Goal: Information Seeking & Learning: Learn about a topic

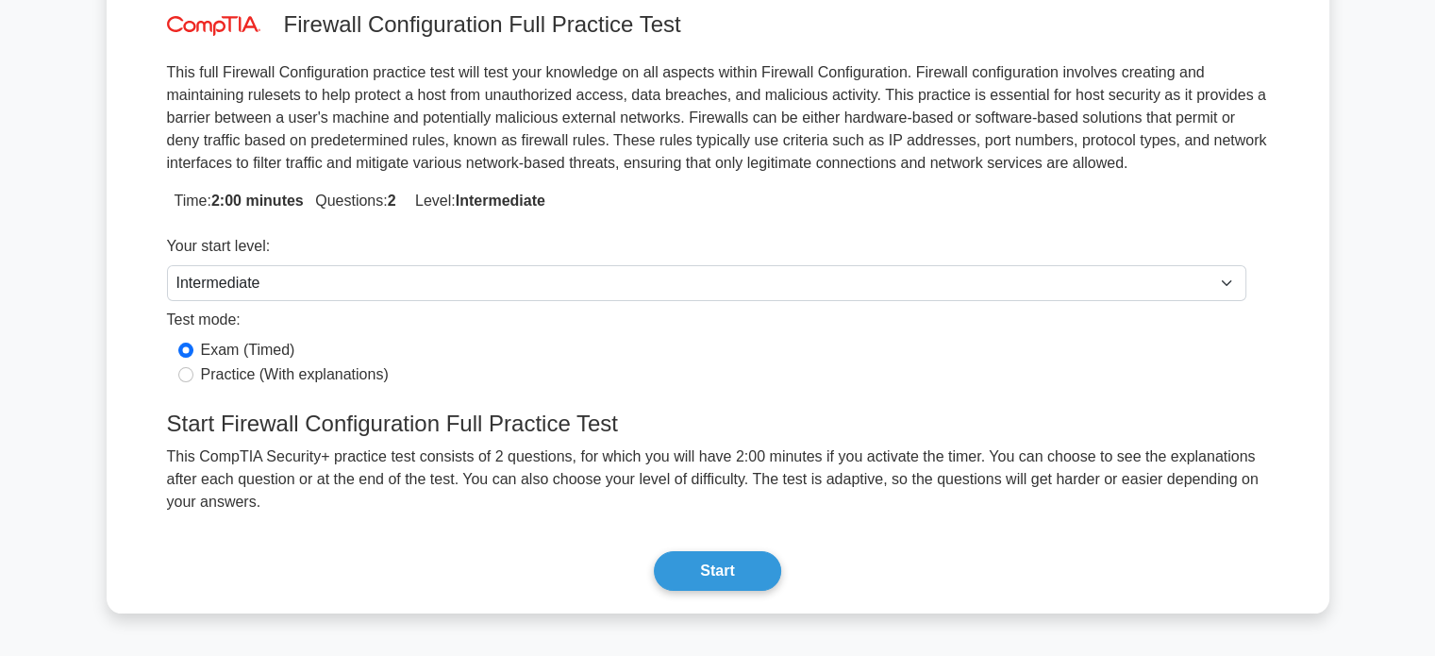
scroll to position [189, 0]
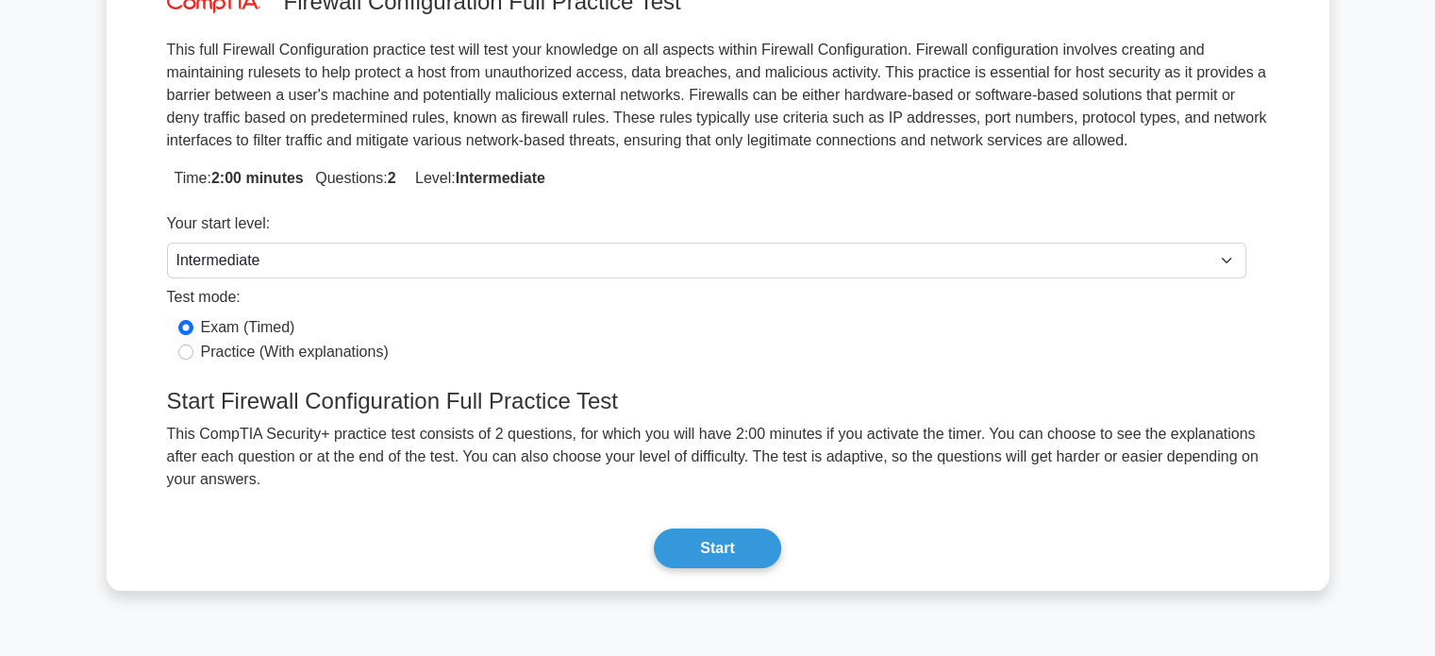
click at [334, 353] on label "Practice (With explanations)" at bounding box center [295, 352] width 188 height 23
click at [193, 353] on input "Practice (With explanations)" at bounding box center [185, 351] width 15 height 15
radio input "true"
click at [710, 528] on button "Start" at bounding box center [717, 548] width 126 height 40
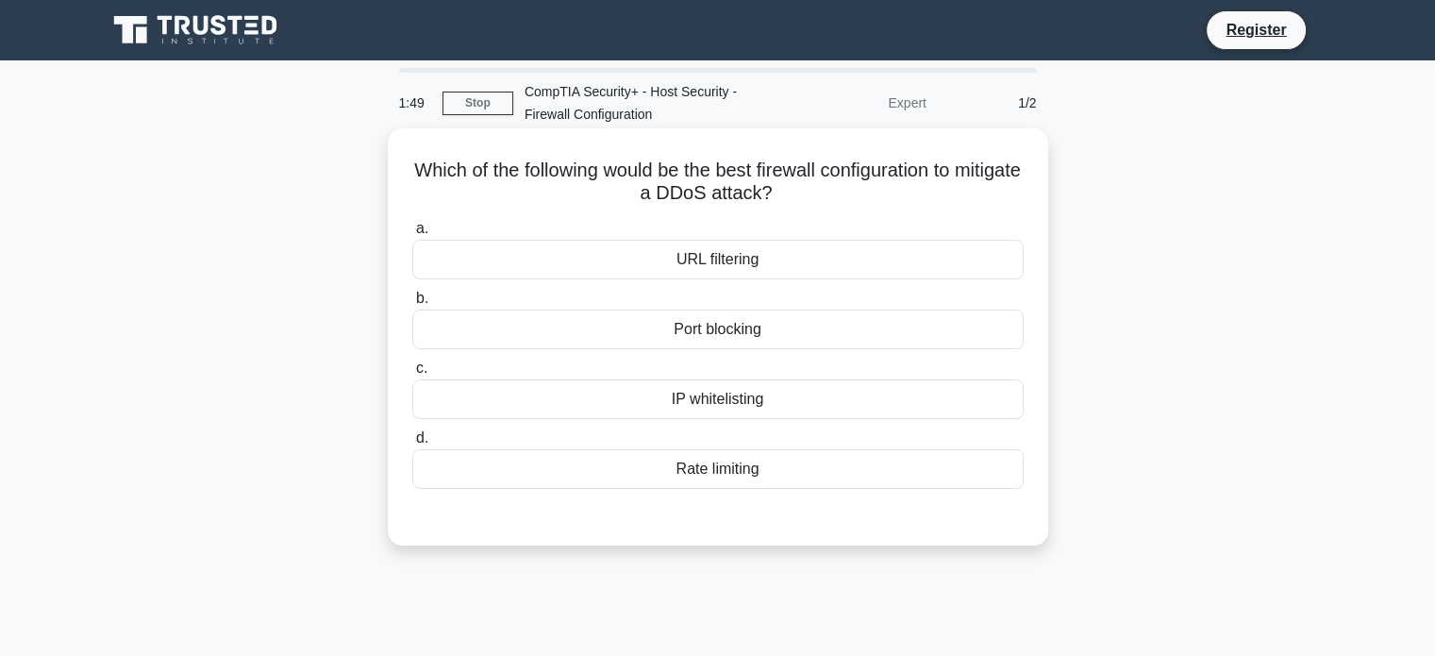
click at [717, 476] on div "Rate limiting" at bounding box center [717, 469] width 611 height 40
click at [412, 444] on input "d. Rate limiting" at bounding box center [412, 438] width 0 height 12
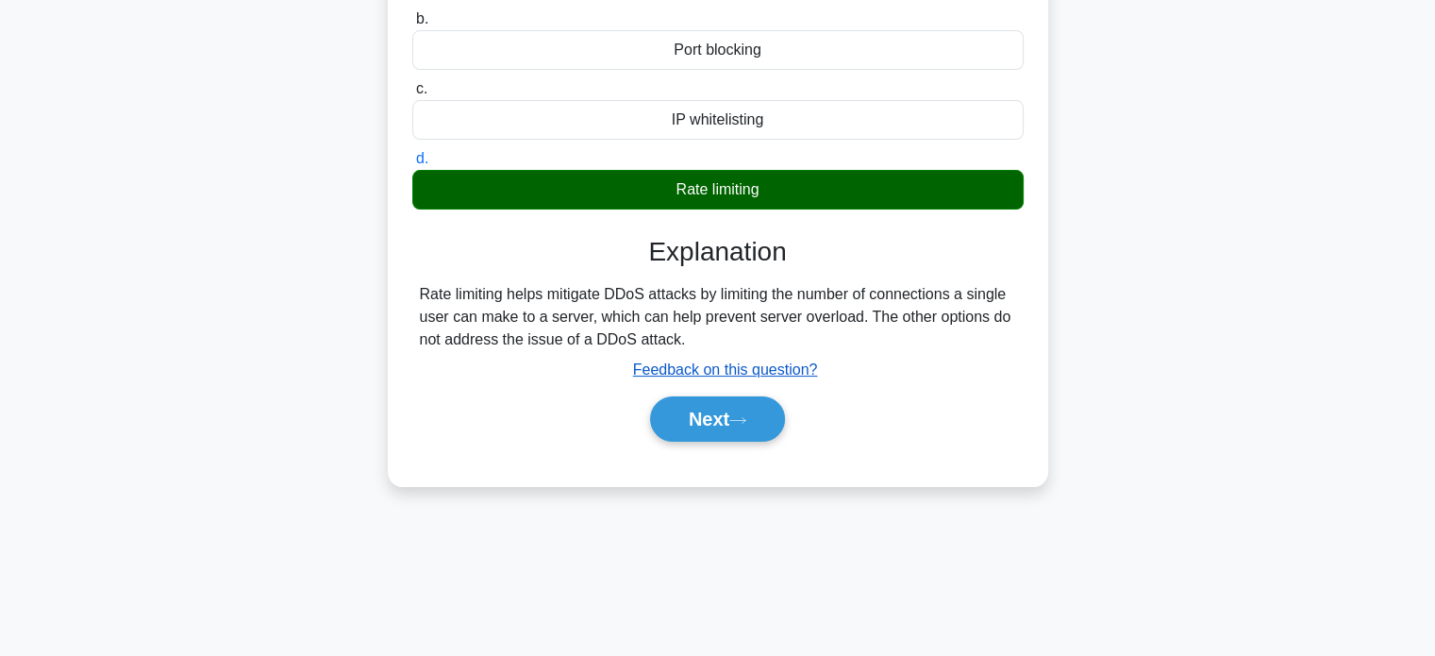
scroll to position [283, 0]
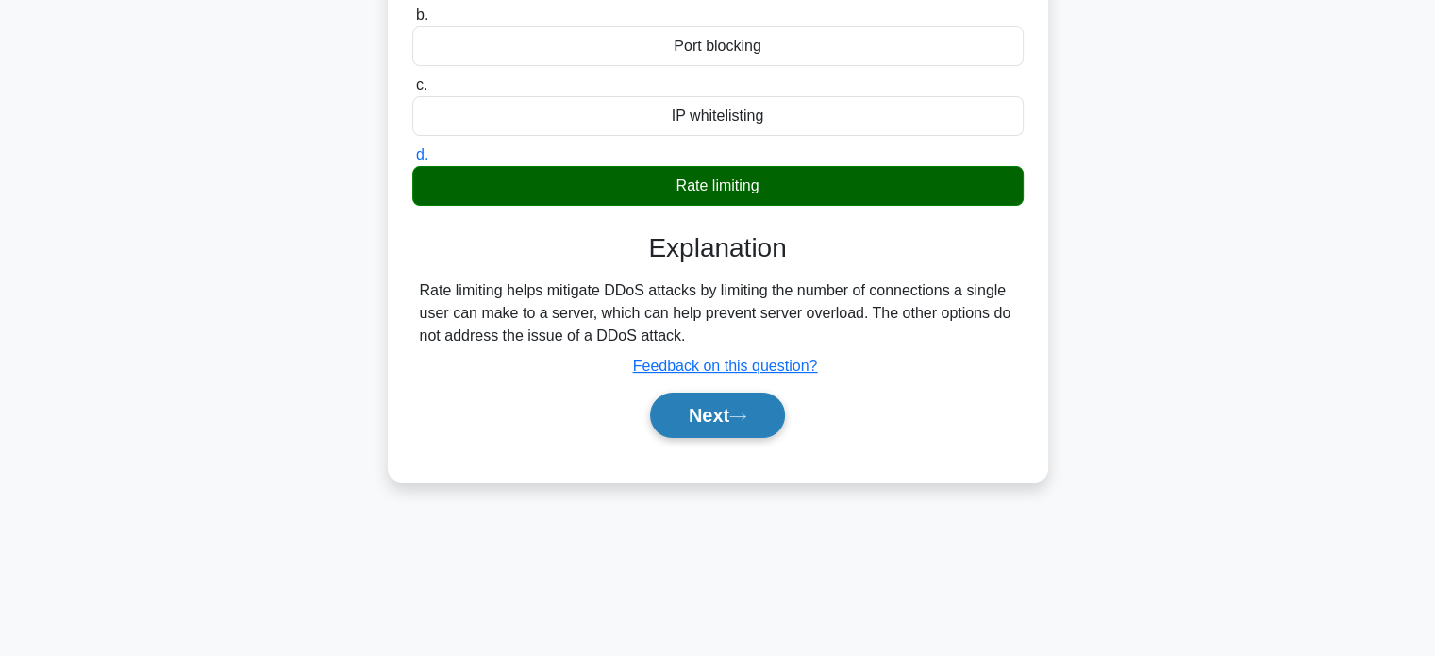
click at [738, 421] on button "Next" at bounding box center [717, 415] width 135 height 45
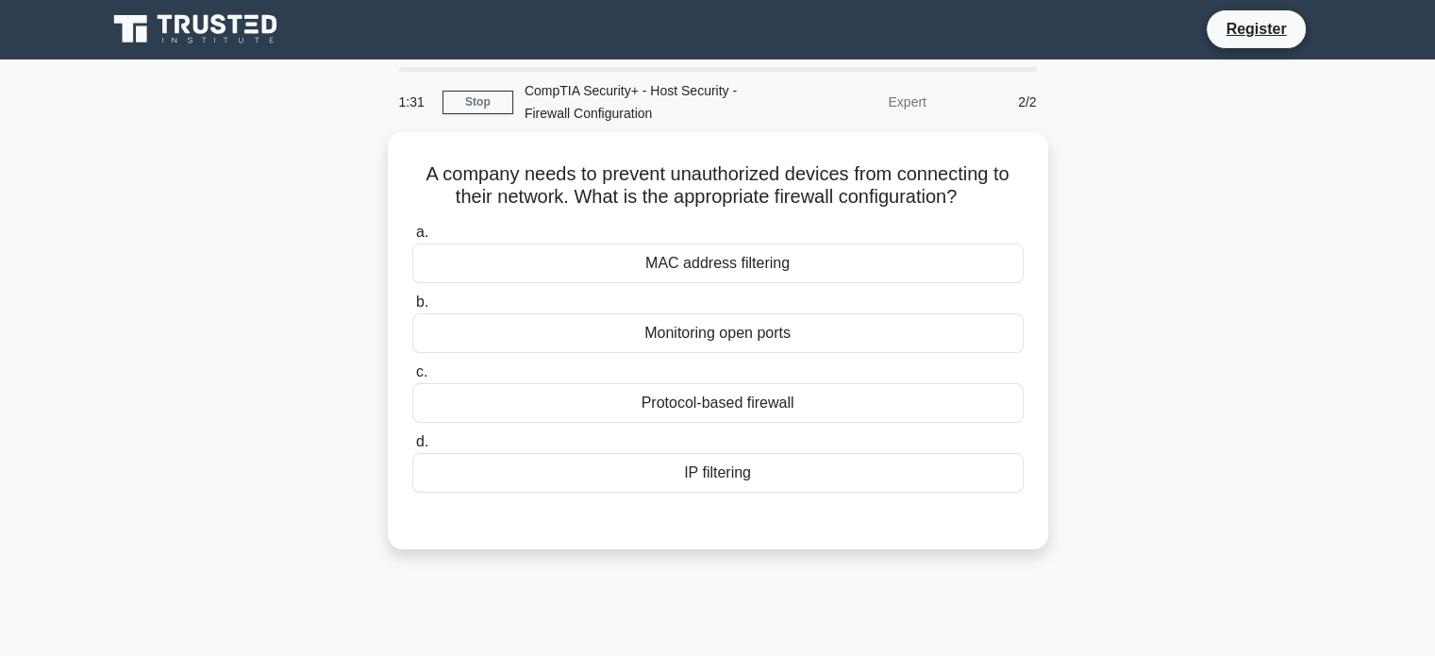
scroll to position [0, 0]
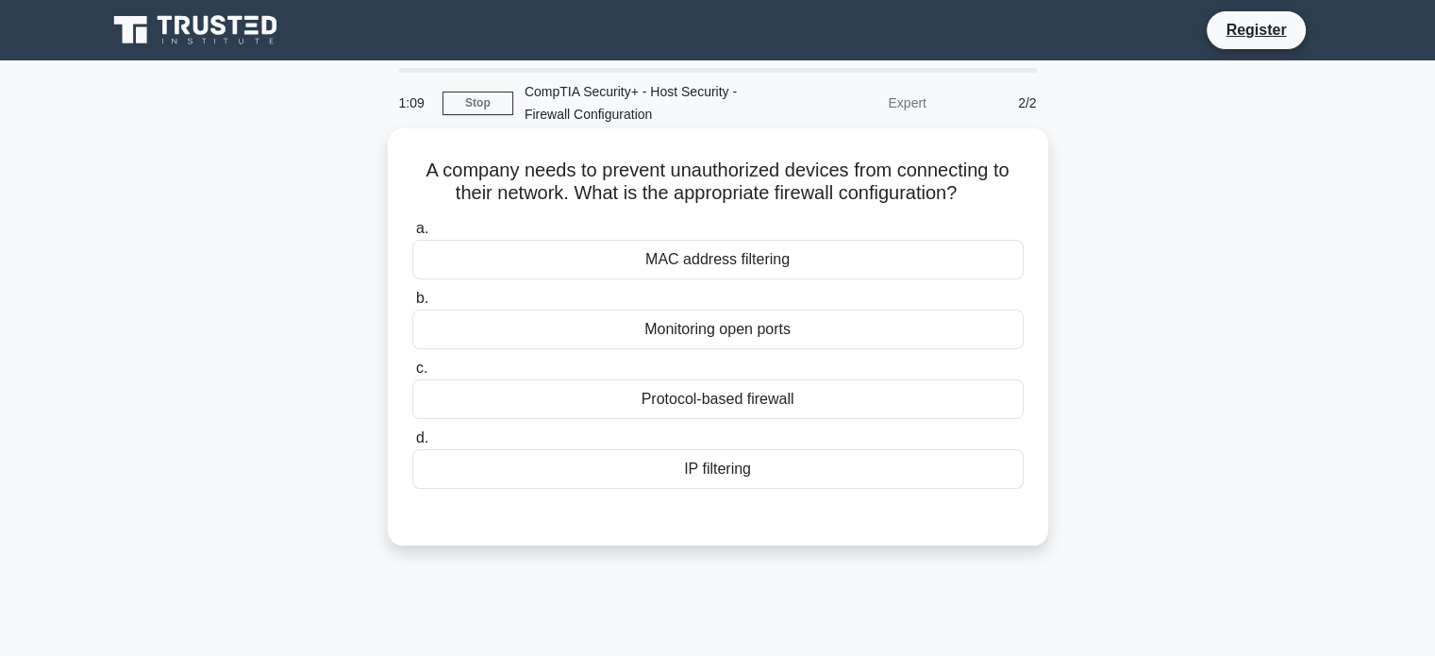
click at [708, 263] on div "MAC address filtering" at bounding box center [717, 260] width 611 height 40
click at [412, 235] on input "a. MAC address filtering" at bounding box center [412, 229] width 0 height 12
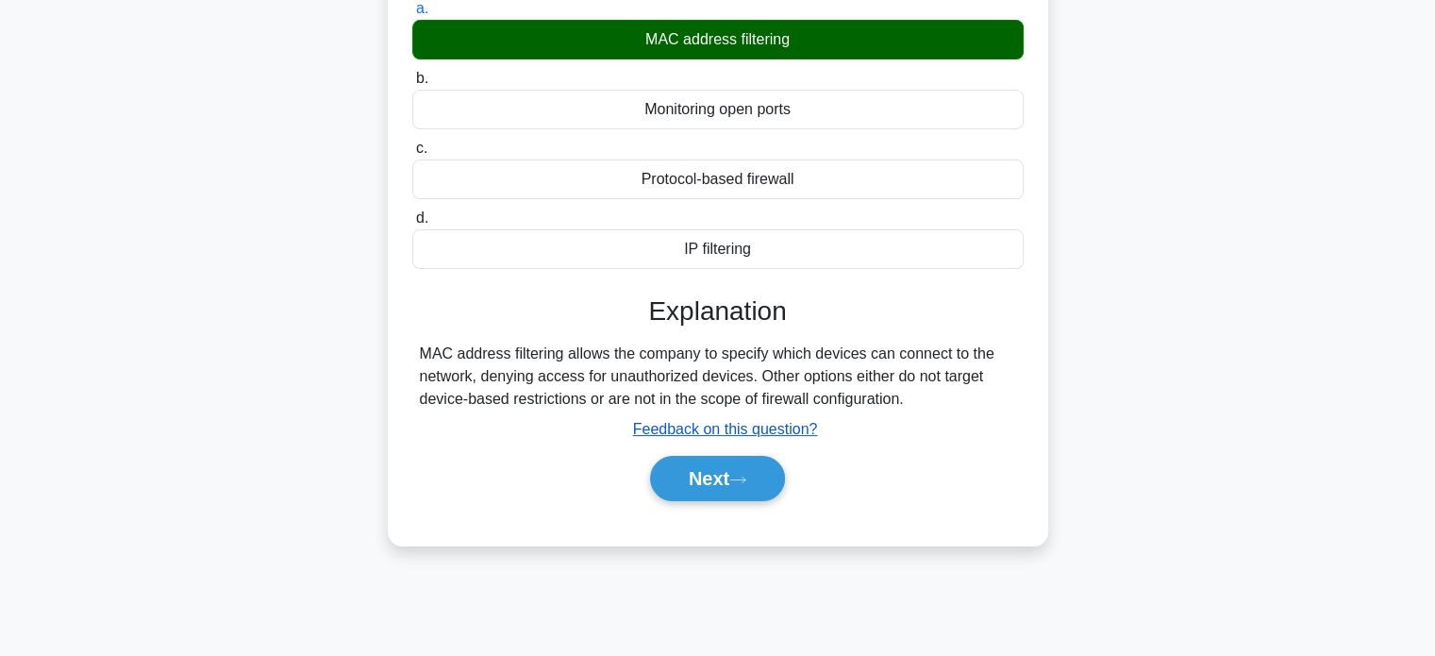
scroll to position [283, 0]
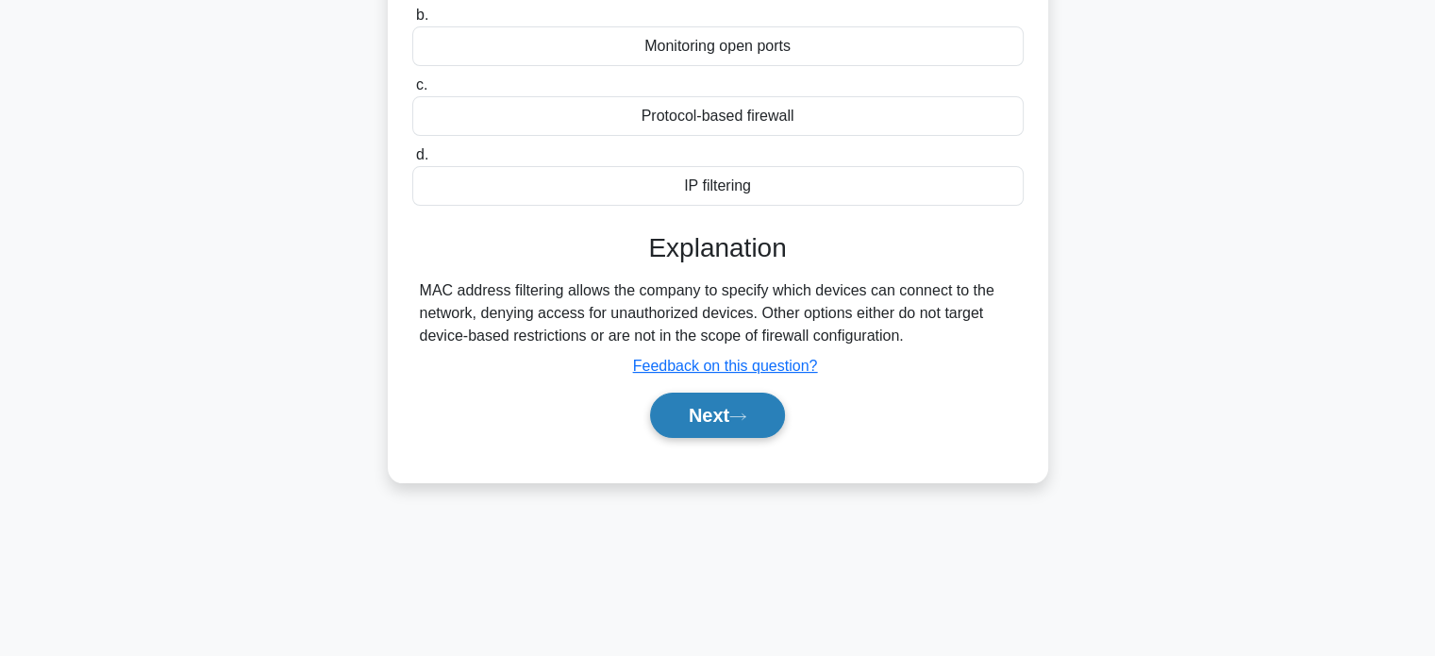
click at [709, 418] on button "Next" at bounding box center [717, 415] width 135 height 45
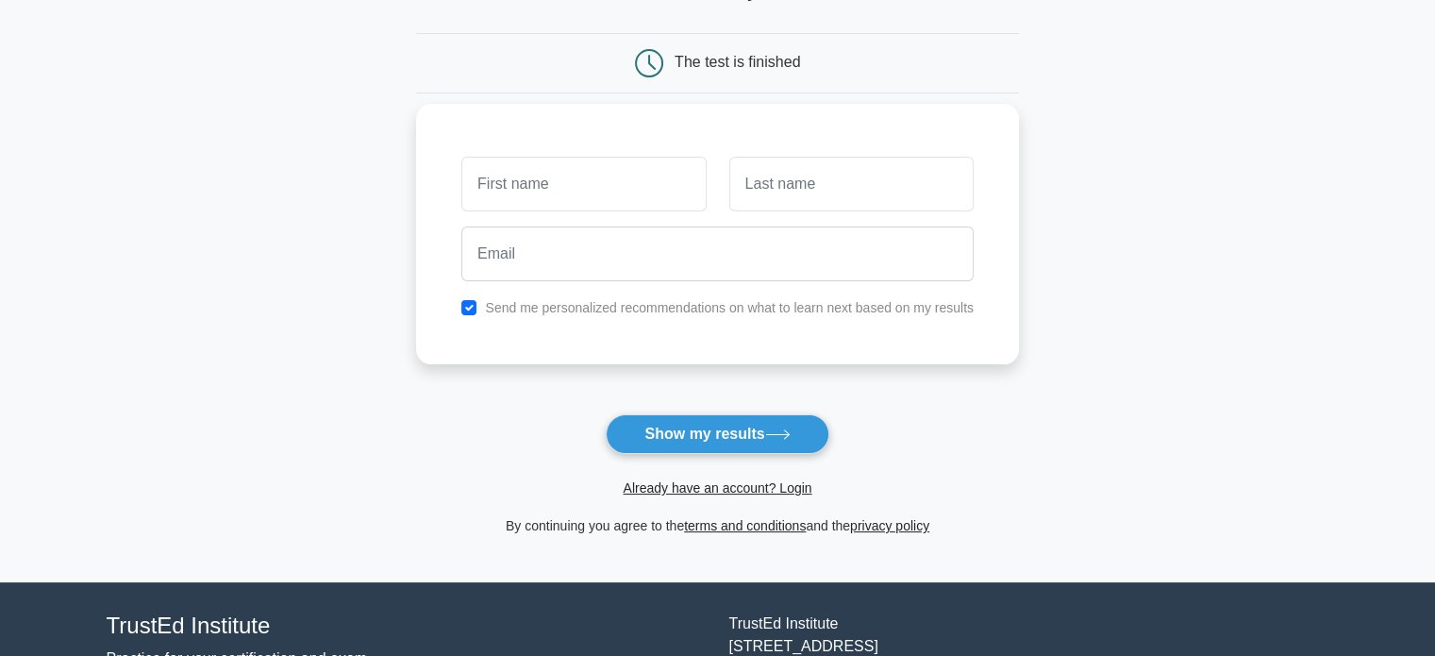
scroll to position [189, 0]
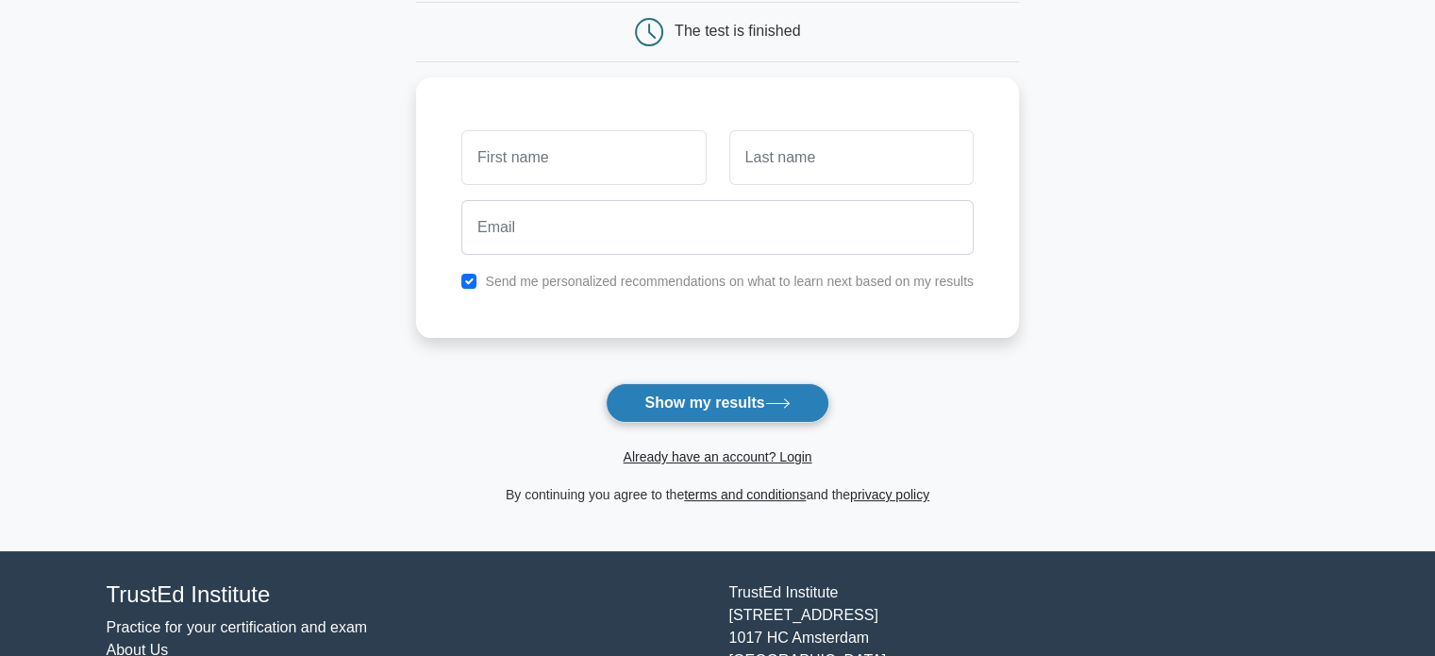
click at [725, 398] on button "Show my results" at bounding box center [717, 403] width 223 height 40
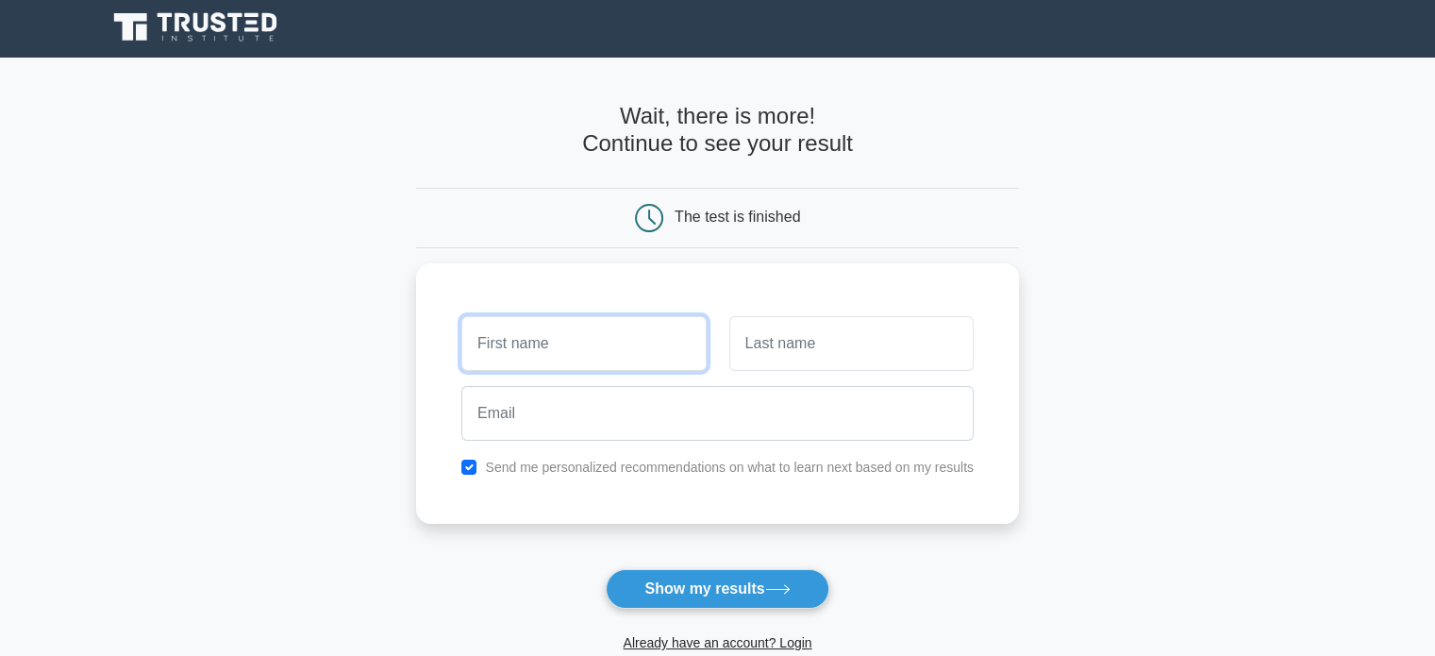
scroll to position [0, 0]
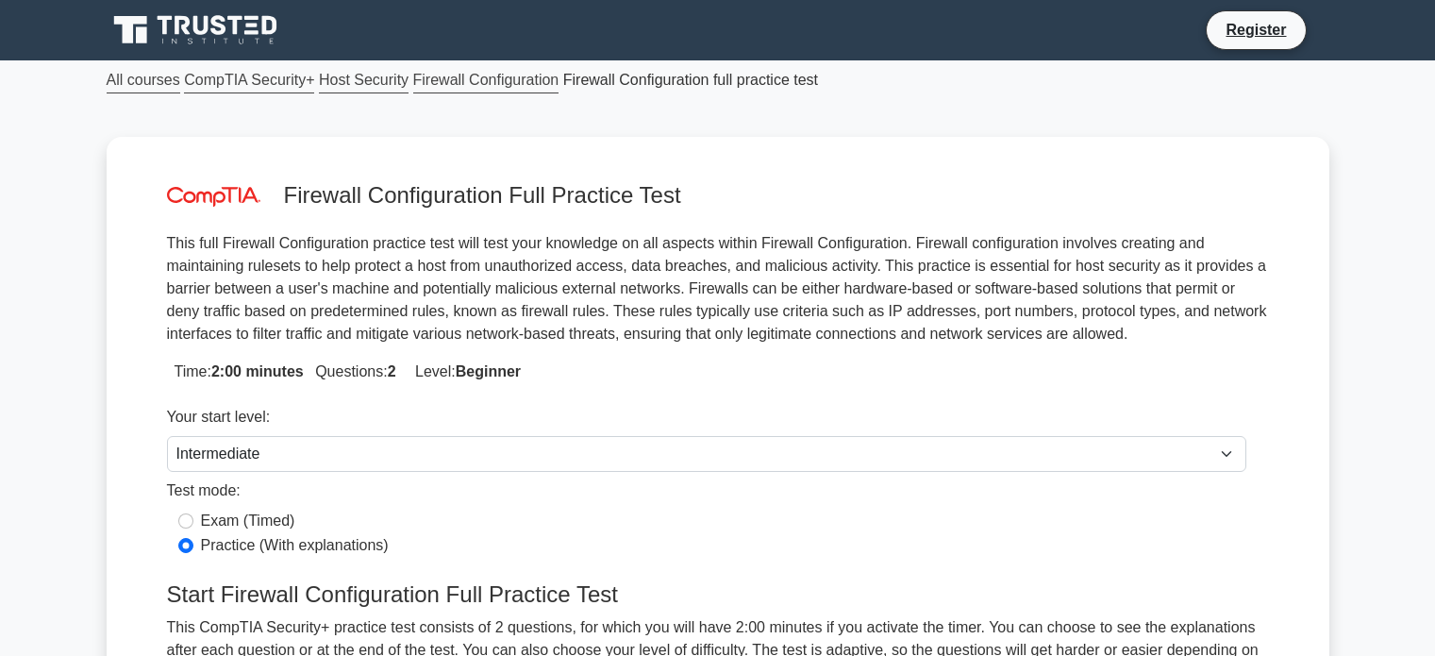
select select "intermediate"
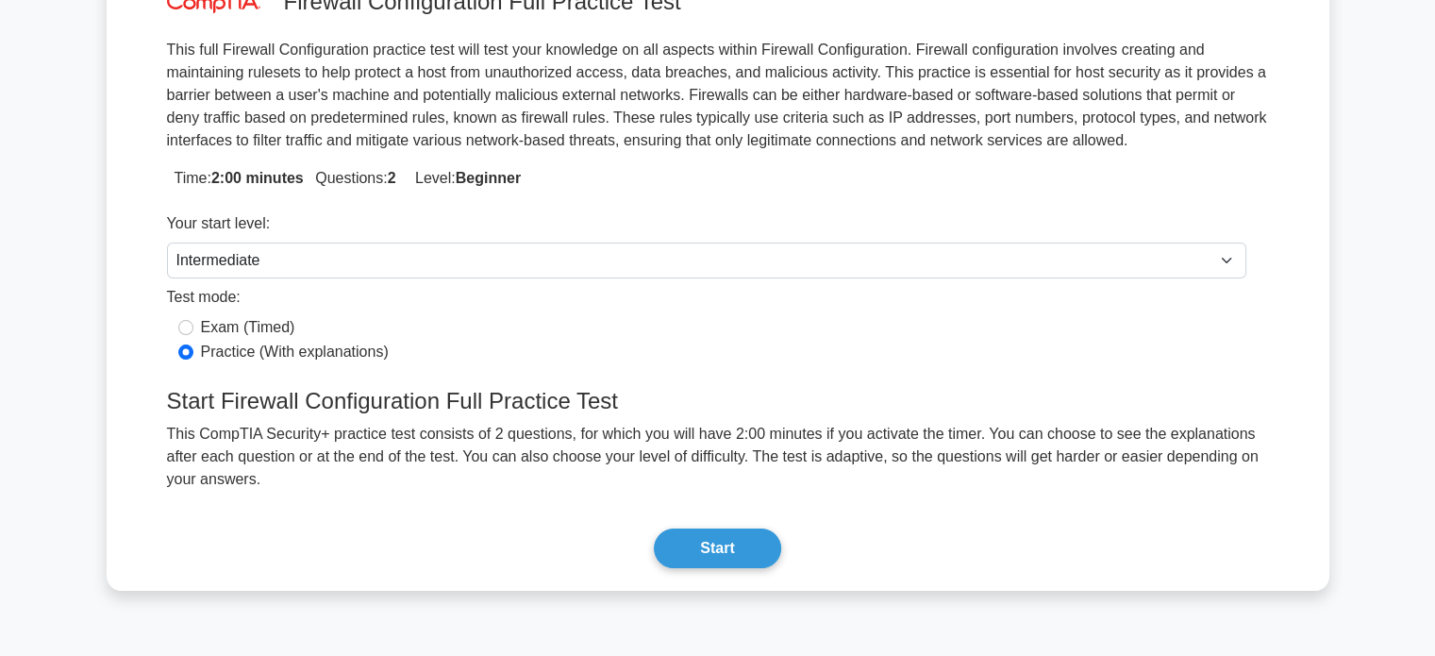
click at [259, 328] on label "Exam (Timed)" at bounding box center [248, 327] width 94 height 23
click at [193, 328] on input "Exam (Timed)" at bounding box center [185, 327] width 15 height 15
radio input "true"
click at [717, 528] on button "Start" at bounding box center [717, 548] width 126 height 40
click at [716, 530] on button "Start" at bounding box center [717, 548] width 126 height 40
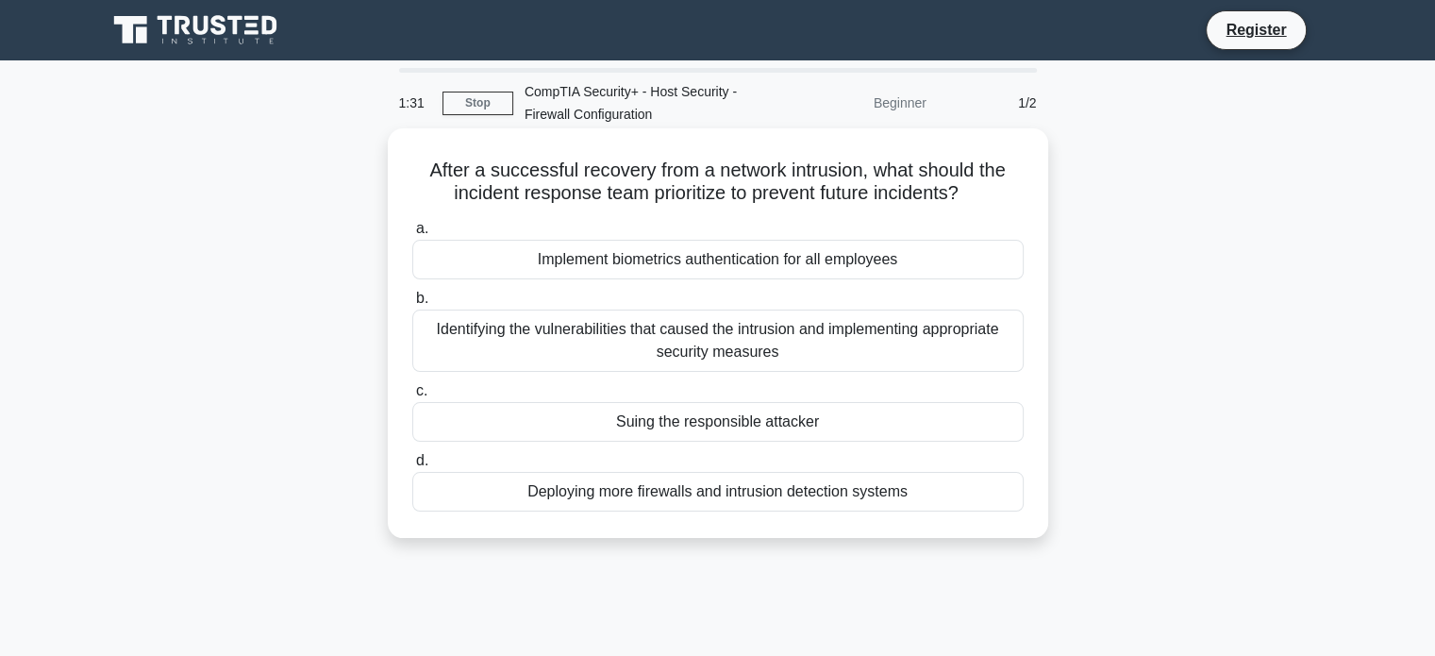
click at [706, 349] on div "Identifying the vulnerabilities that caused the intrusion and implementing appr…" at bounding box center [717, 340] width 611 height 62
click at [412, 305] on input "b. Identifying the vulnerabilities that caused the intrusion and implementing a…" at bounding box center [412, 298] width 0 height 12
